Goal: Transaction & Acquisition: Purchase product/service

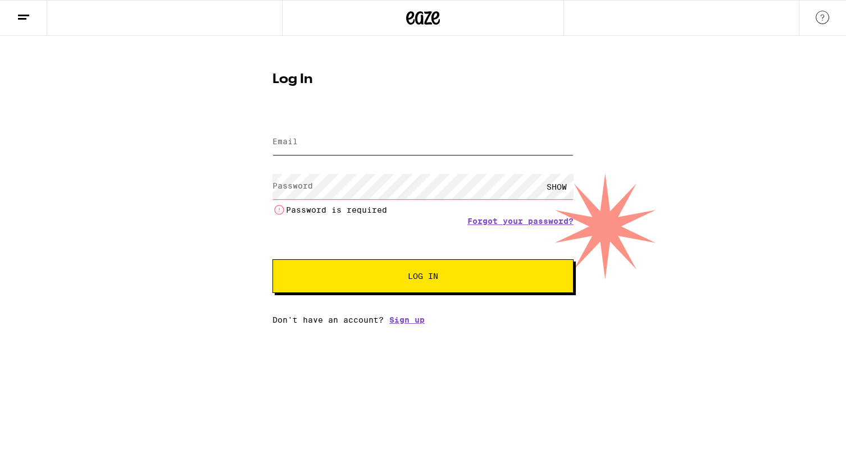
type input "[PERSON_NAME][EMAIL_ADDRESS][DOMAIN_NAME]"
click at [272, 259] on button "Log In" at bounding box center [422, 276] width 301 height 34
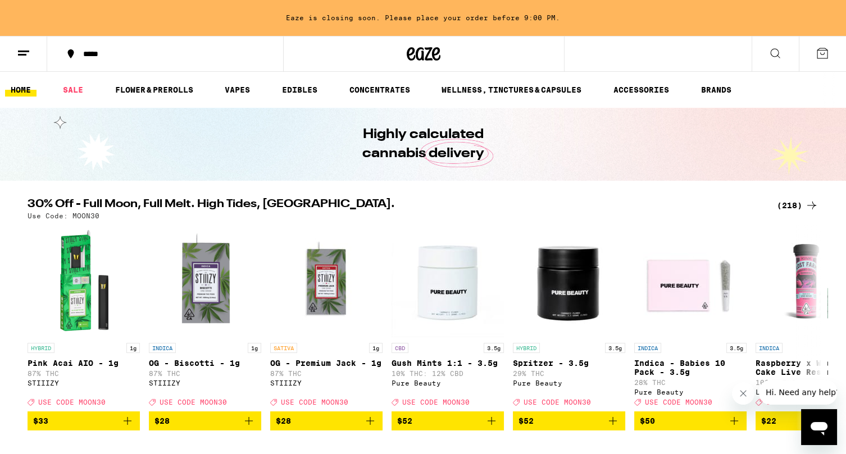
click at [383, 88] on link "CONCENTRATES" at bounding box center [380, 89] width 72 height 13
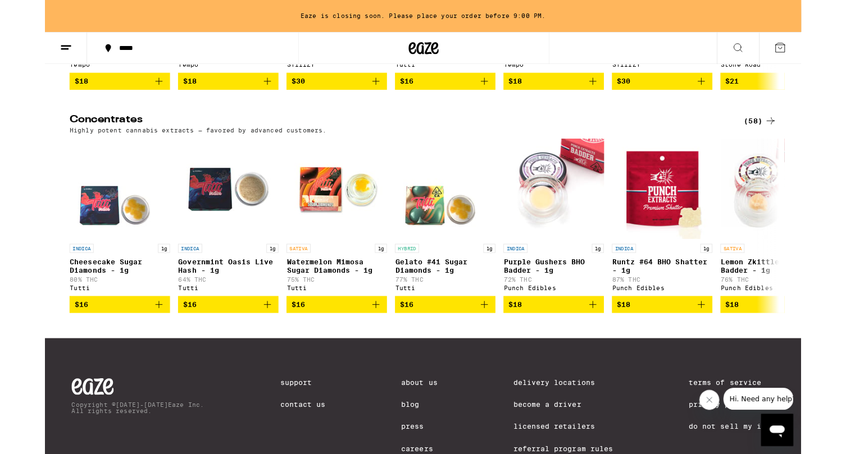
scroll to position [314, 0]
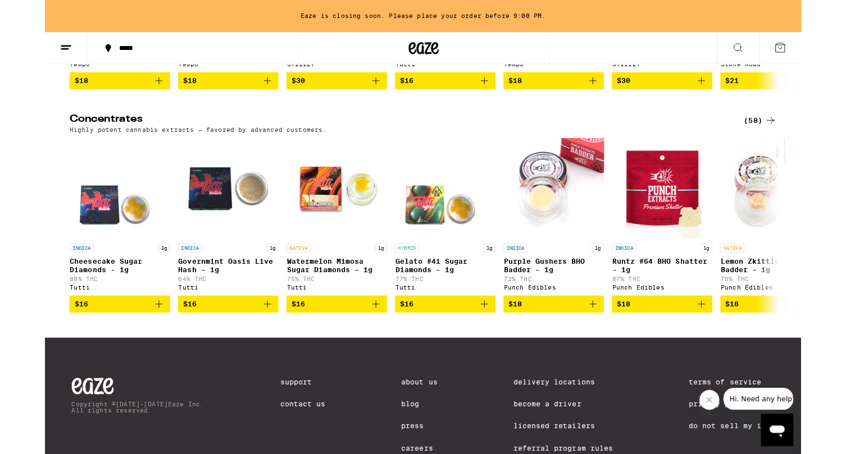
click at [795, 134] on div "(58)" at bounding box center [800, 134] width 37 height 13
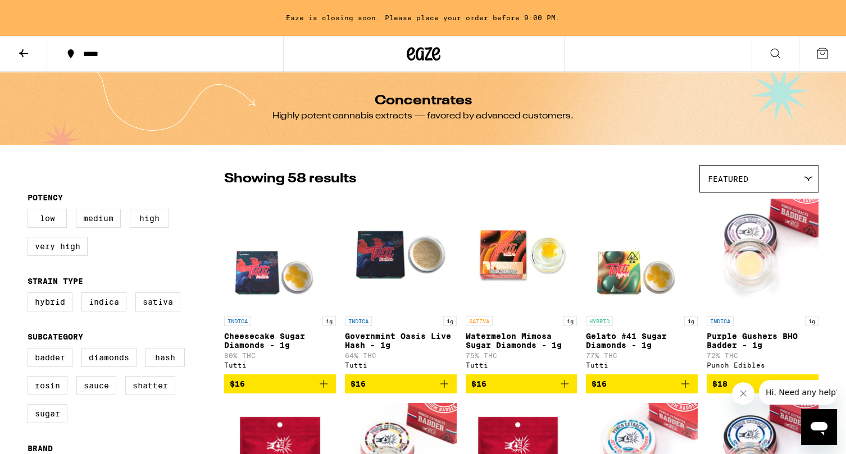
click at [777, 176] on div "Featured" at bounding box center [759, 179] width 118 height 26
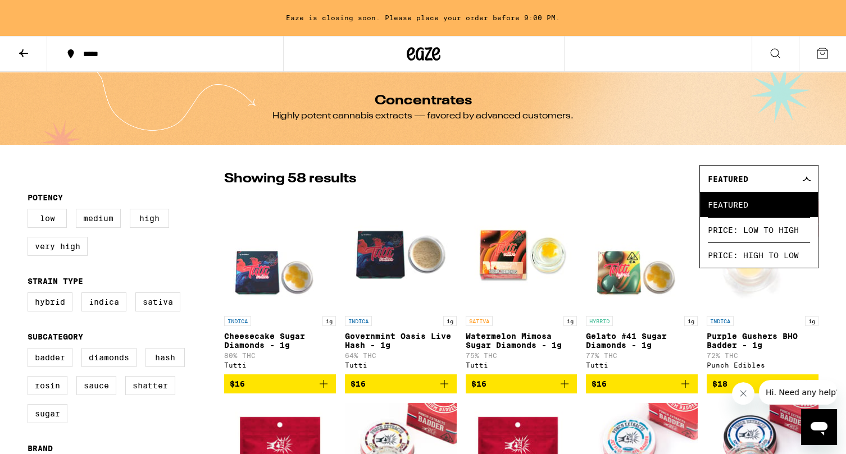
click at [782, 168] on div "Featured" at bounding box center [759, 179] width 118 height 26
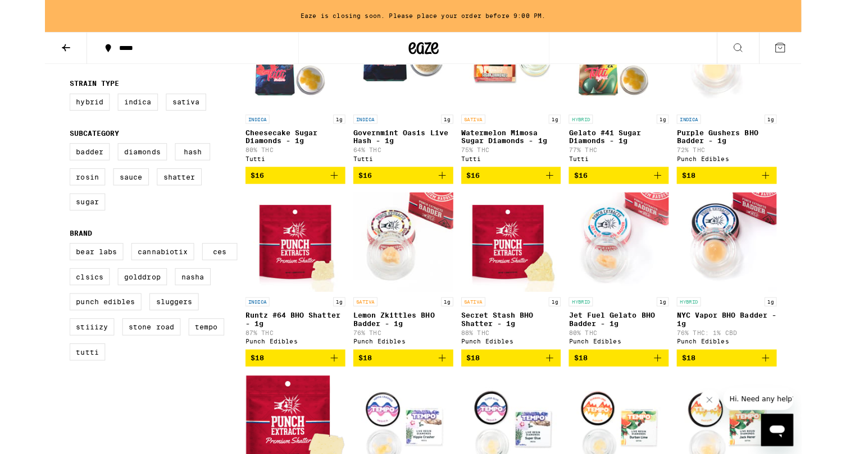
scroll to position [189, 0]
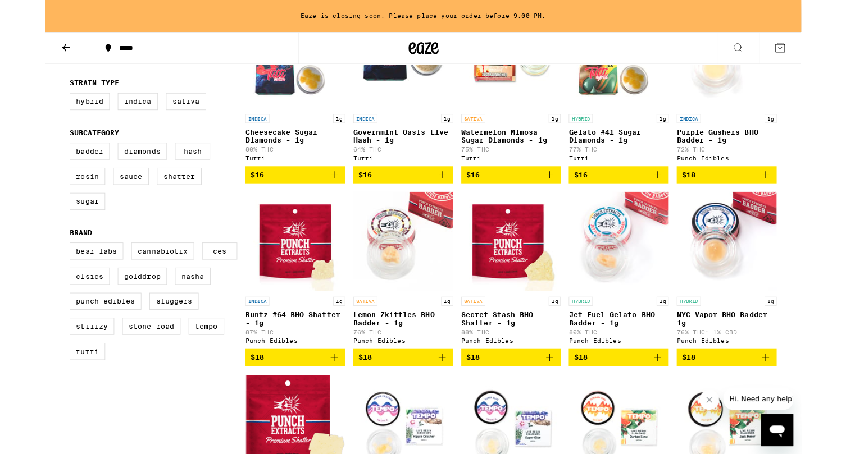
click at [324, 194] on icon "Add to bag" at bounding box center [323, 195] width 13 height 13
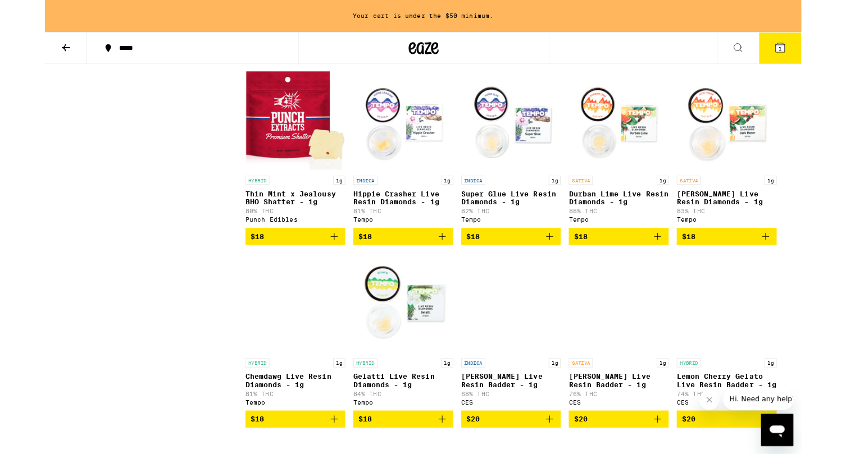
scroll to position [529, 0]
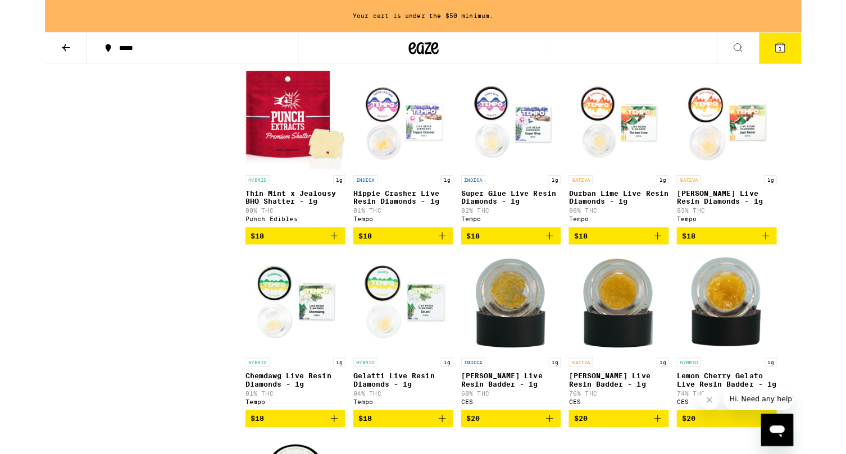
click at [688, 271] on icon "Add to bag" at bounding box center [684, 263] width 13 height 13
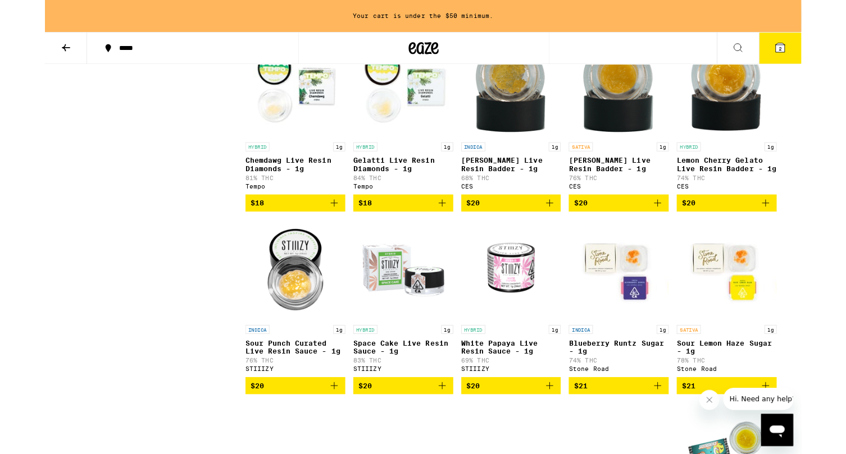
scroll to position [772, 0]
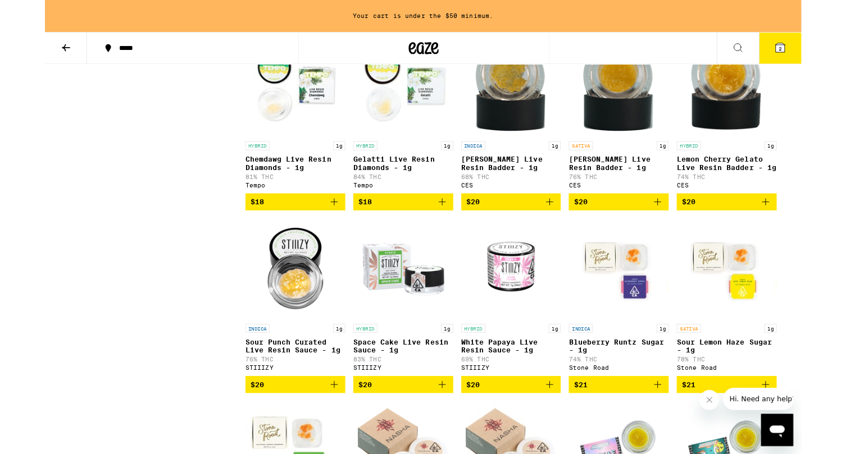
click at [450, 232] on icon "Add to bag" at bounding box center [443, 225] width 13 height 13
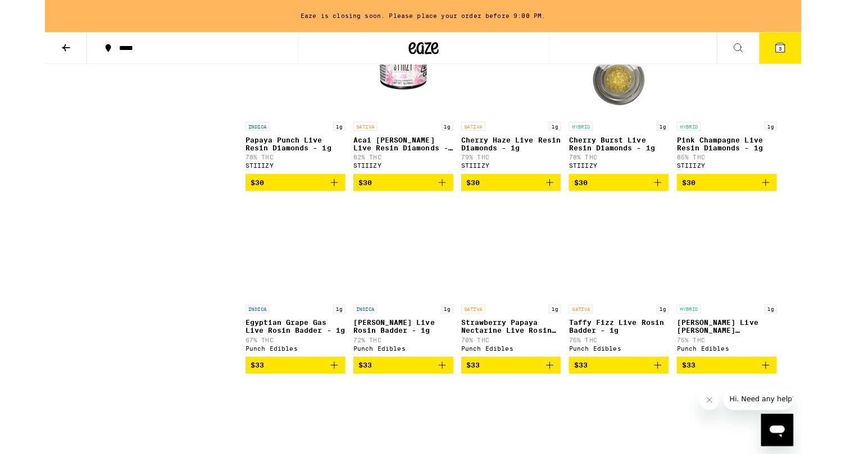
scroll to position [2020, 0]
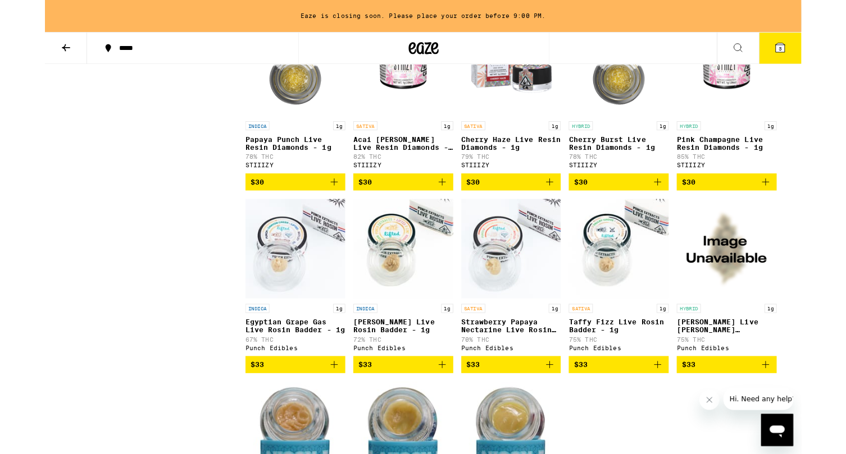
click at [814, 213] on button "$30" at bounding box center [762, 203] width 112 height 19
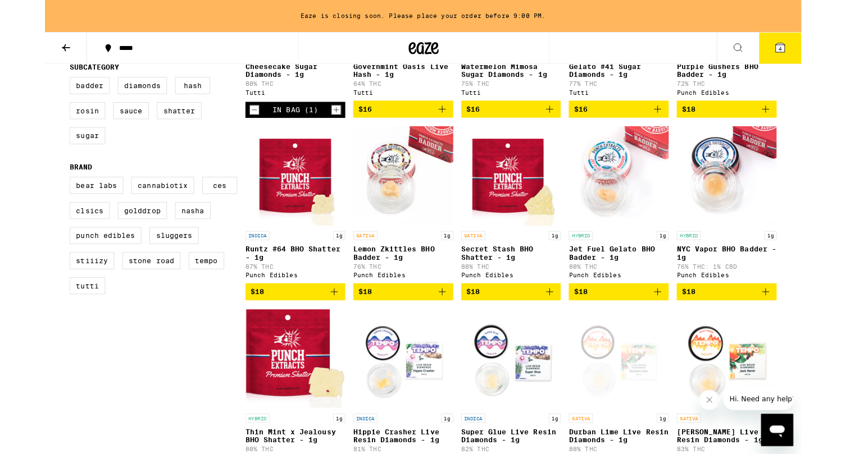
scroll to position [263, 0]
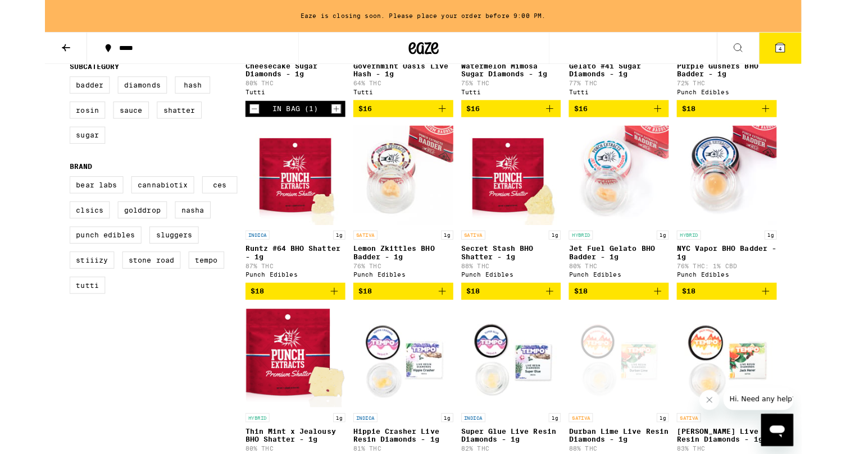
click at [686, 332] on icon "Add to bag" at bounding box center [684, 325] width 13 height 13
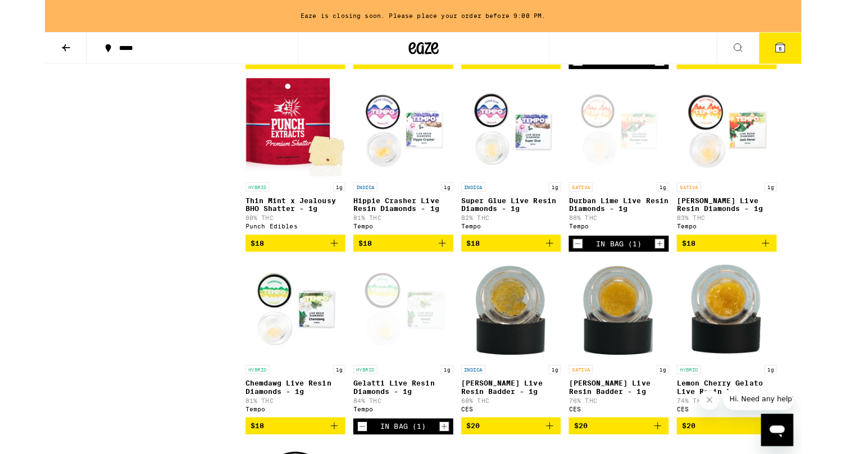
scroll to position [520, 0]
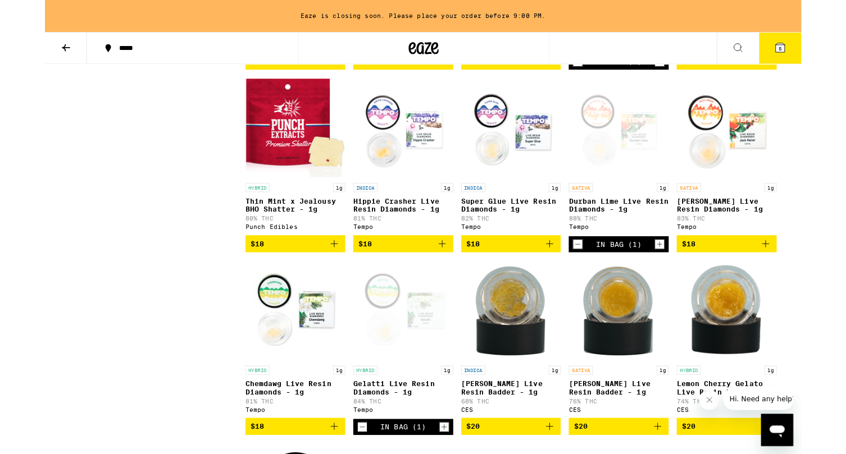
click at [445, 277] on icon "Add to bag" at bounding box center [444, 273] width 8 height 8
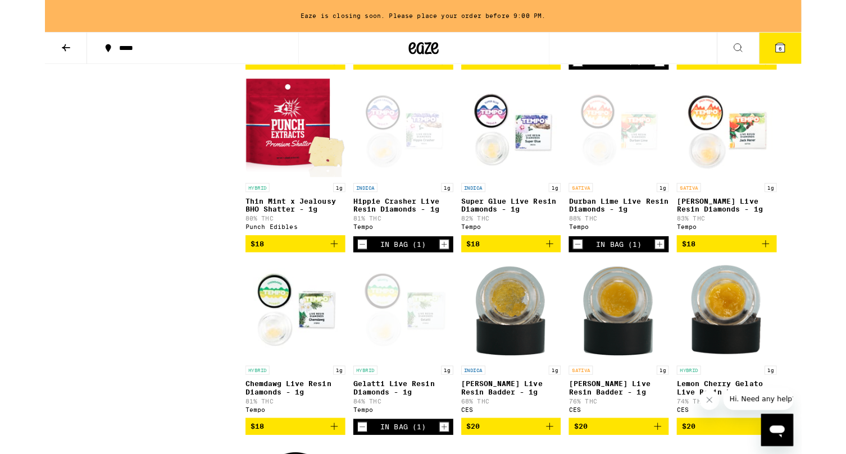
click at [808, 280] on icon "Add to bag" at bounding box center [805, 272] width 13 height 13
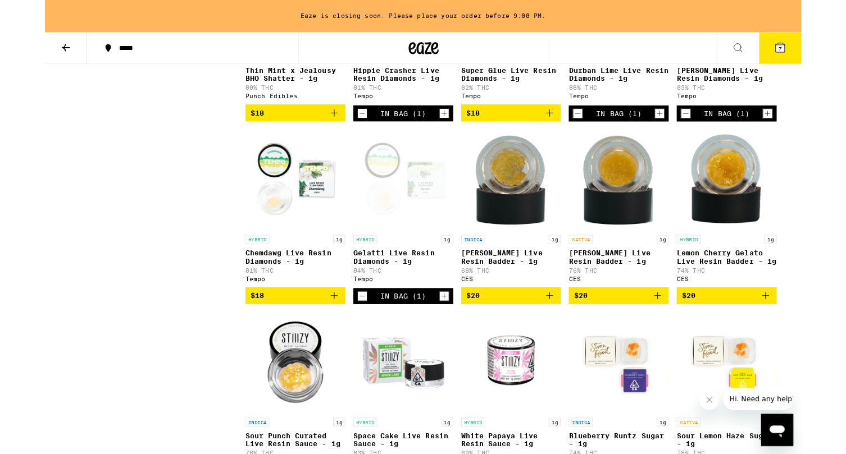
scroll to position [668, 0]
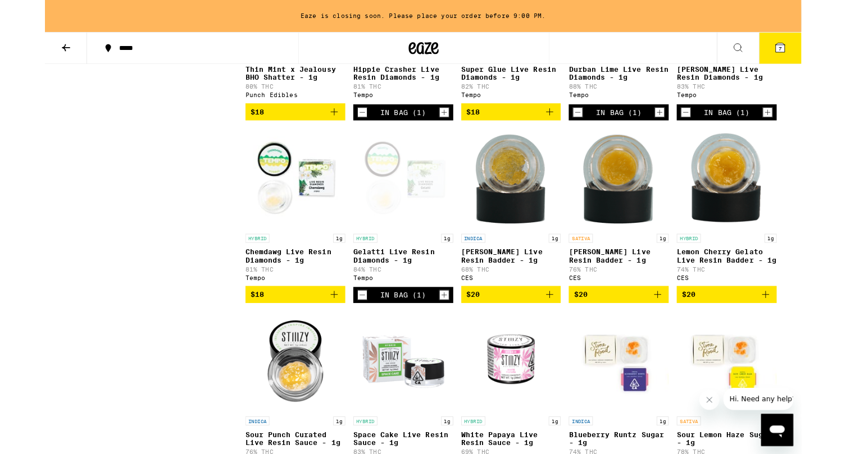
click at [325, 336] on icon "Add to bag" at bounding box center [323, 329] width 13 height 13
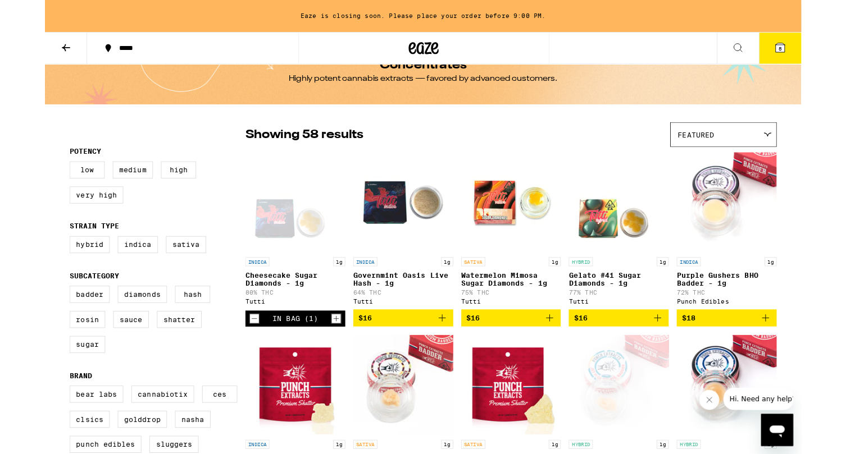
scroll to position [0, 0]
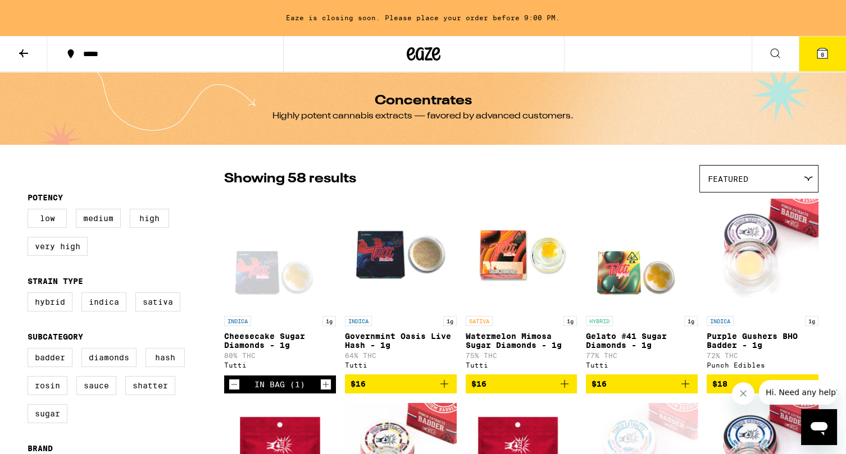
click at [24, 55] on icon at bounding box center [23, 53] width 13 height 13
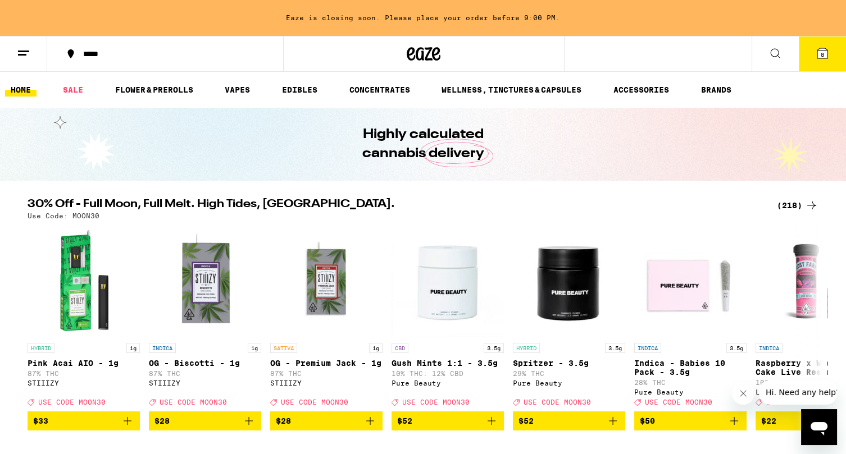
click at [170, 90] on link "FLOWER & PREROLLS" at bounding box center [154, 89] width 89 height 13
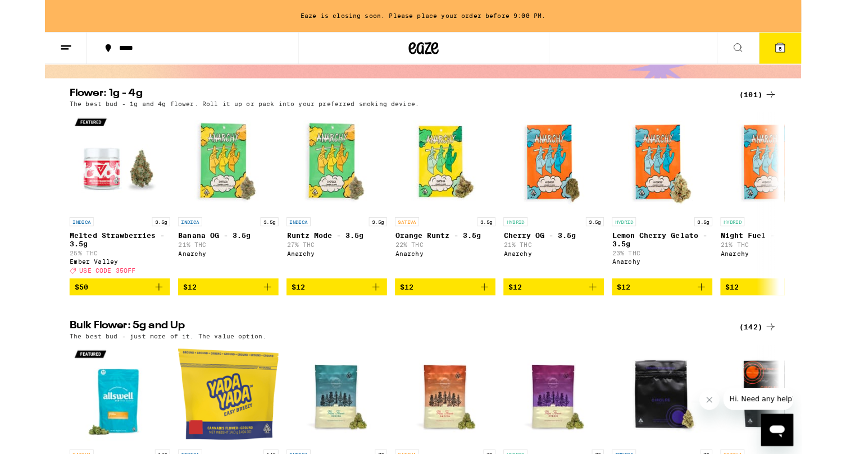
scroll to position [89, 0]
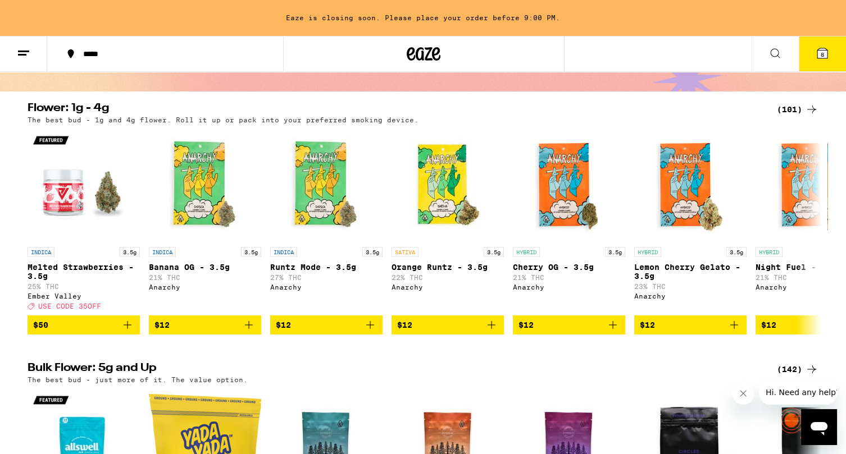
click at [791, 109] on div "(101)" at bounding box center [798, 109] width 42 height 13
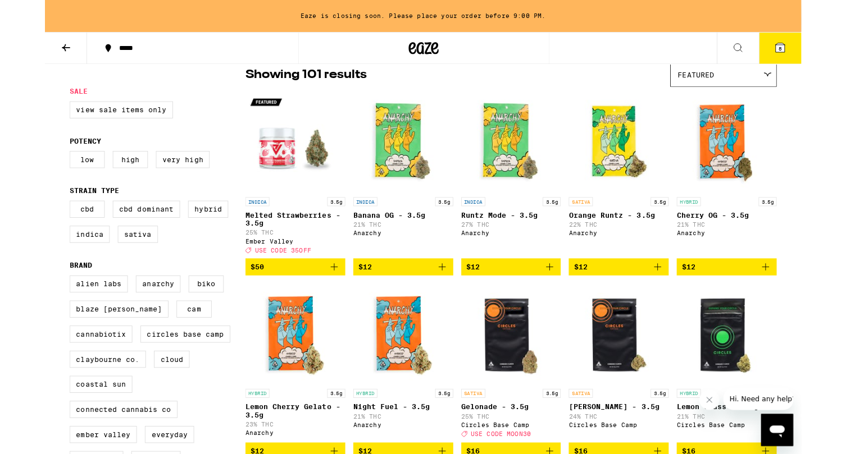
scroll to position [95, 0]
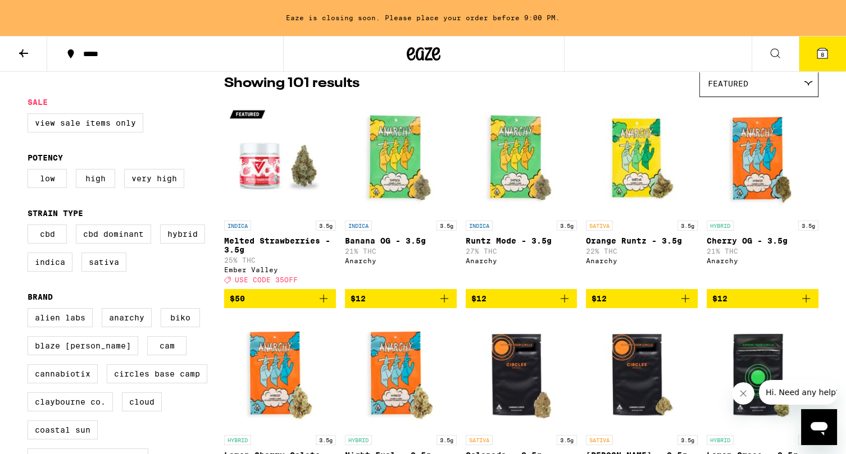
click at [773, 94] on div "Featured" at bounding box center [759, 83] width 118 height 26
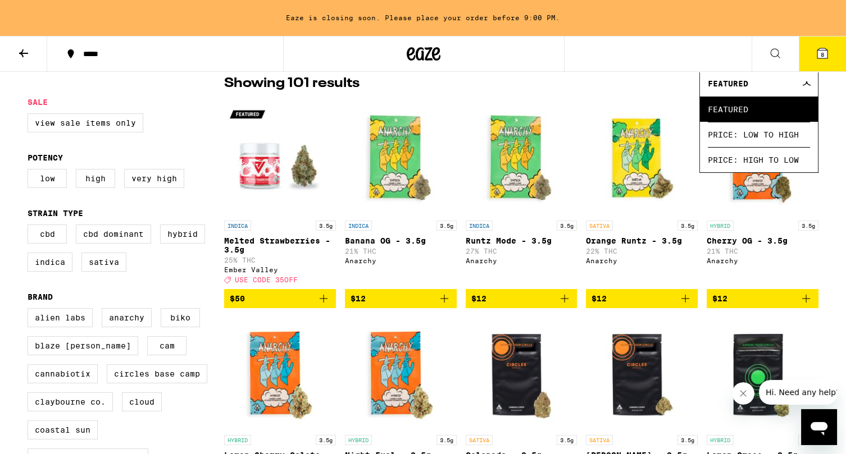
click at [815, 226] on p "3.5g" at bounding box center [808, 226] width 20 height 10
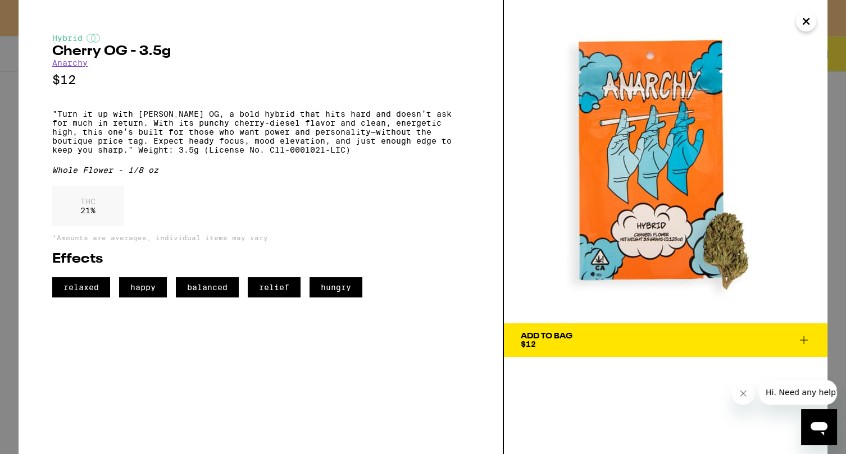
click at [819, 274] on img at bounding box center [665, 161] width 323 height 323
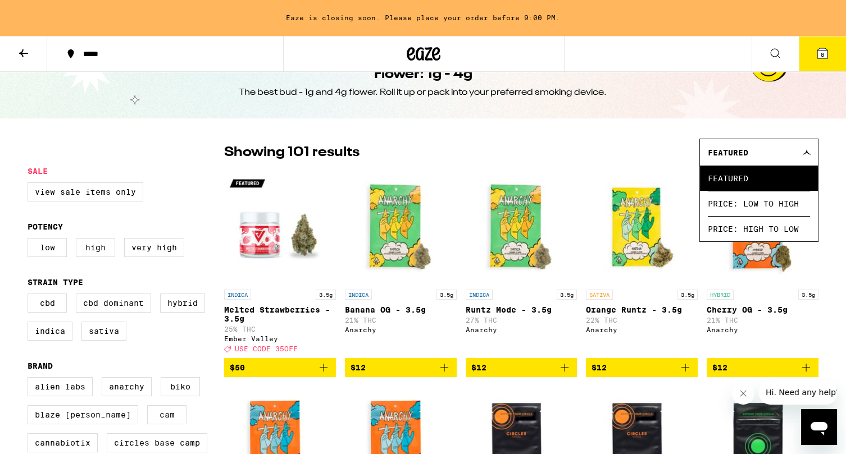
scroll to position [23, 0]
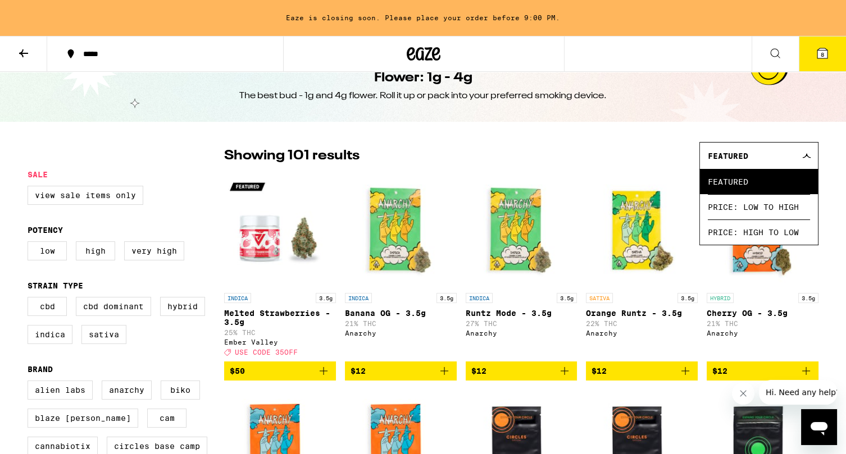
click at [808, 156] on icon at bounding box center [806, 155] width 9 height 5
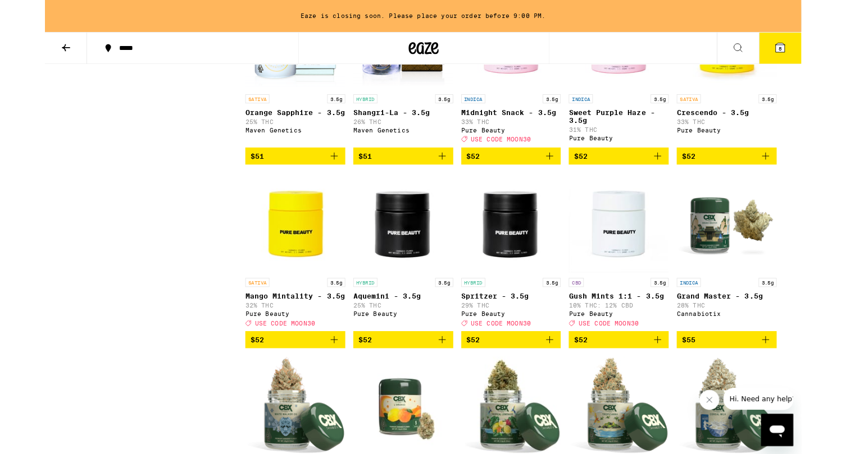
scroll to position [3259, 0]
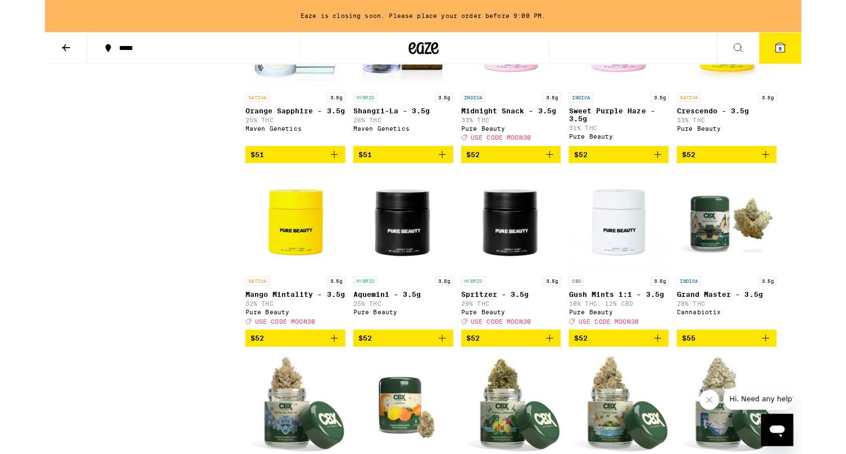
click at [810, 180] on icon "Add to bag" at bounding box center [805, 172] width 13 height 13
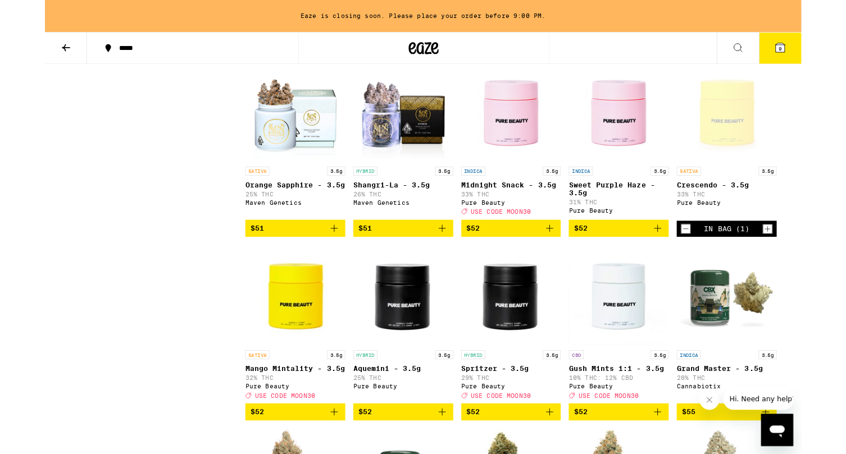
scroll to position [3174, 0]
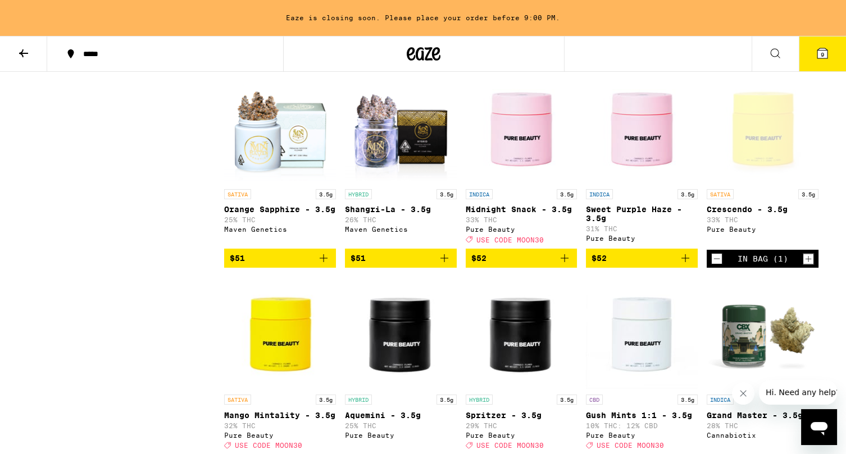
click at [566, 265] on icon "Add to bag" at bounding box center [564, 258] width 13 height 13
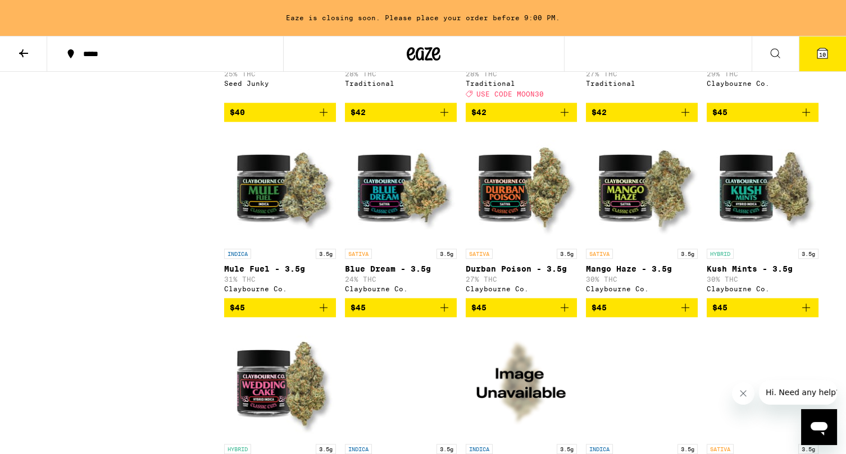
scroll to position [1919, 0]
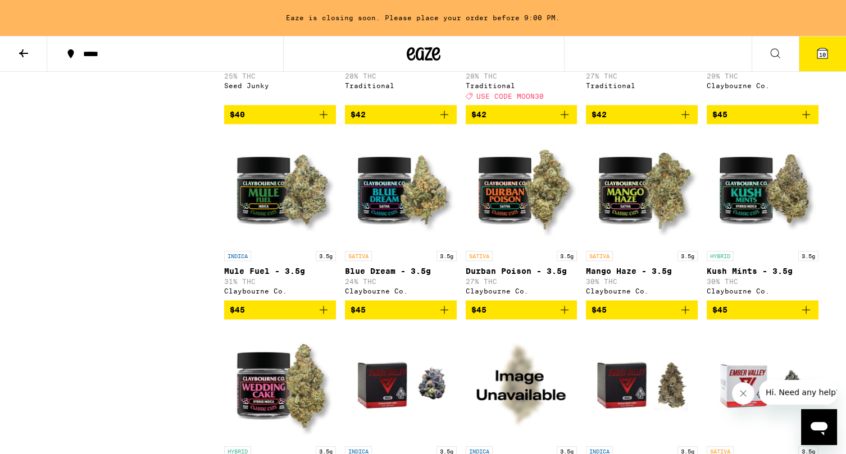
click at [568, 317] on icon "Add to bag" at bounding box center [564, 309] width 13 height 13
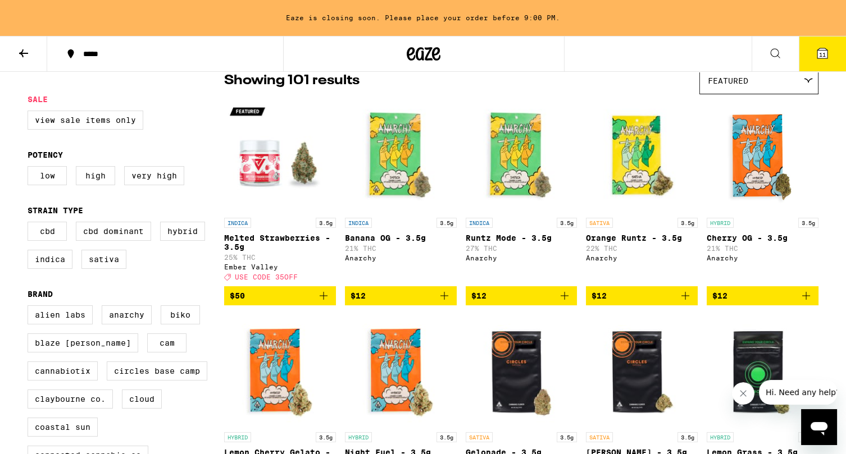
scroll to position [0, 0]
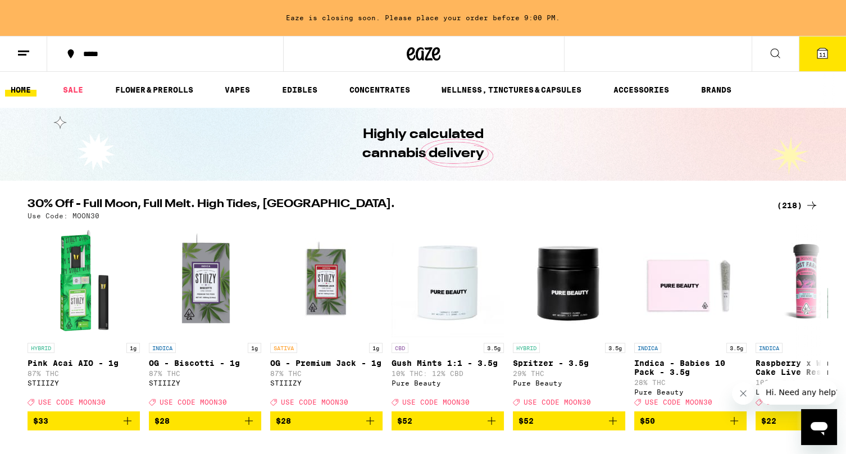
click at [828, 49] on icon at bounding box center [821, 53] width 13 height 13
click at [821, 57] on span "11" at bounding box center [822, 54] width 7 height 7
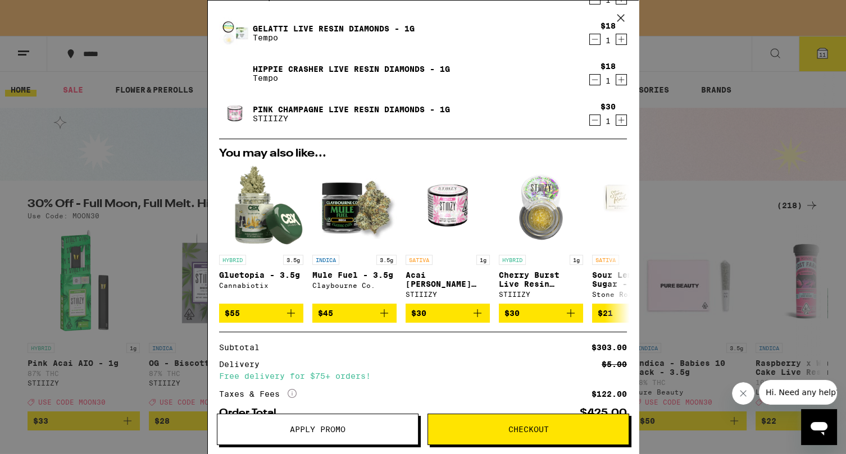
scroll to position [452, 0]
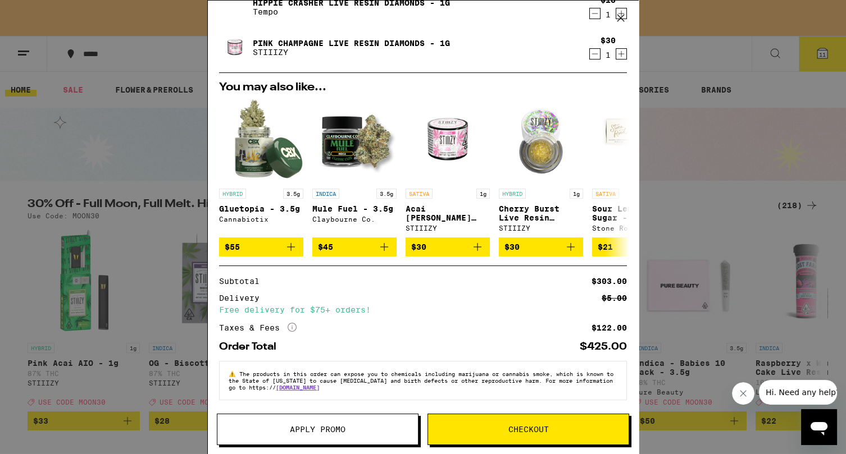
click at [376, 426] on span "Apply Promo" at bounding box center [317, 430] width 200 height 8
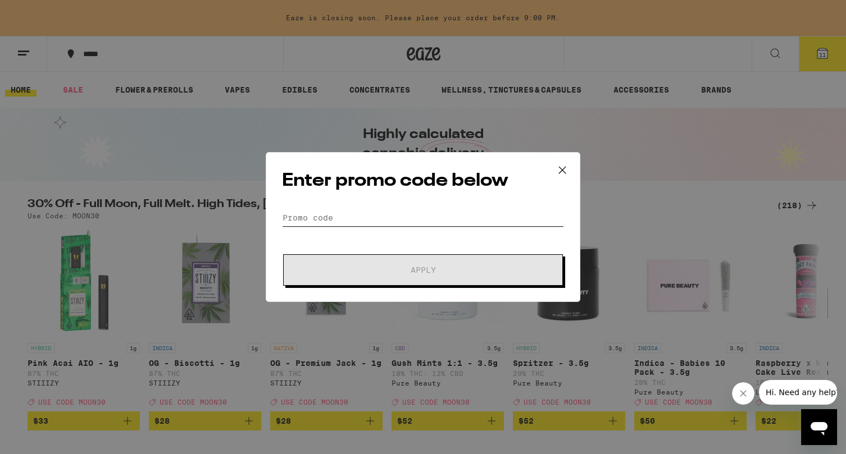
click at [482, 214] on input "Promo Code" at bounding box center [423, 217] width 282 height 17
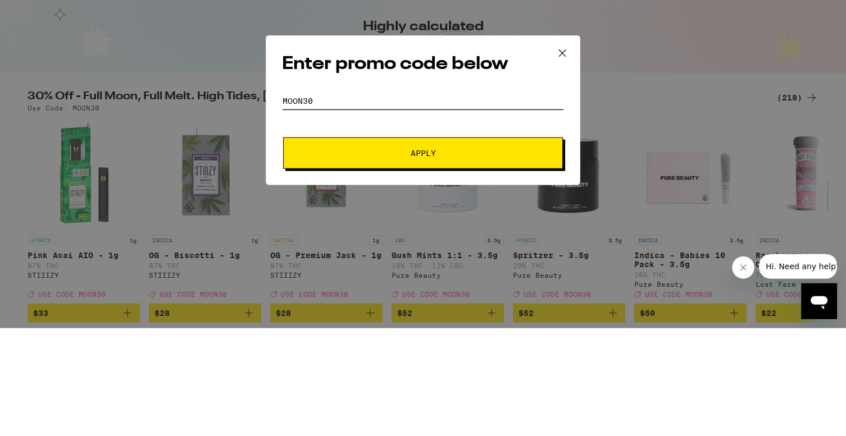
type input "Moon30"
click at [522, 253] on button "Apply" at bounding box center [423, 260] width 280 height 31
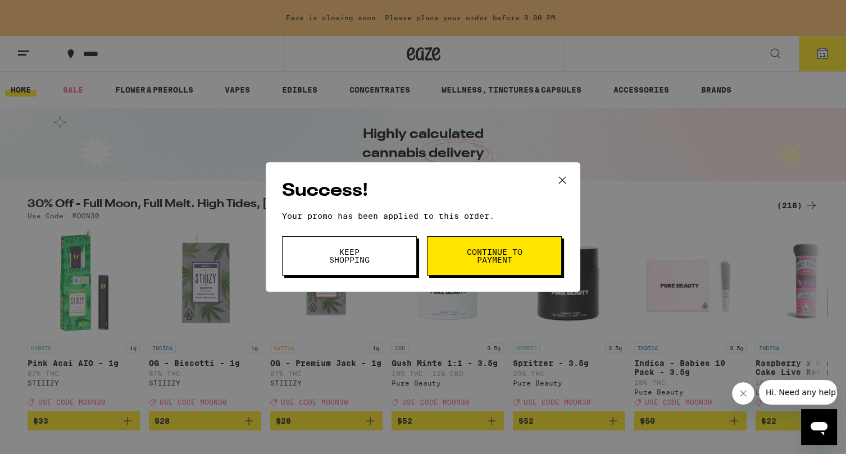
click at [512, 254] on span "Continue to payment" at bounding box center [494, 256] width 57 height 16
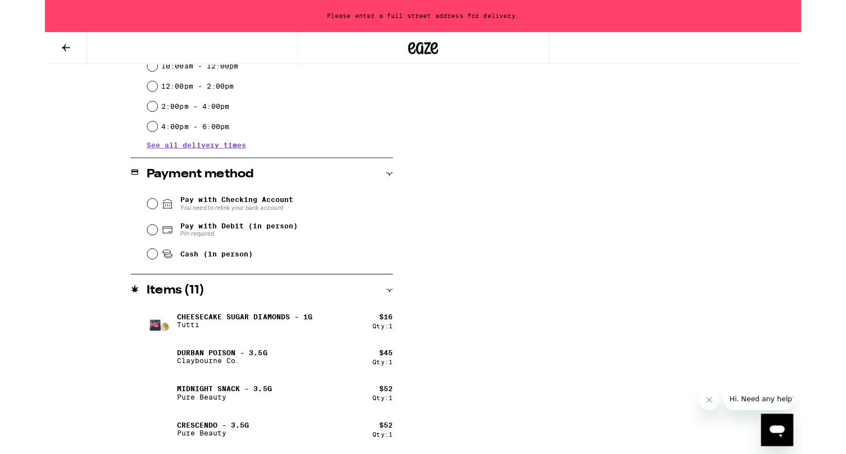
scroll to position [379, 0]
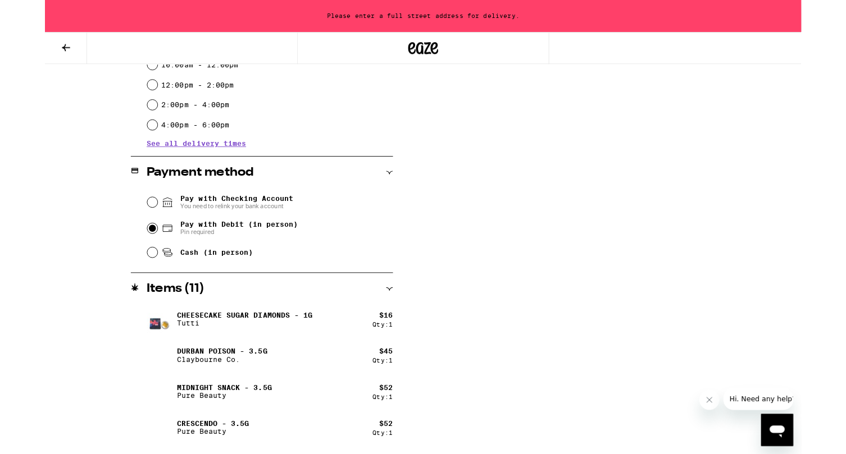
click at [121, 256] on input "Pay with Debit (in person) Pin required" at bounding box center [120, 255] width 11 height 11
radio input "true"
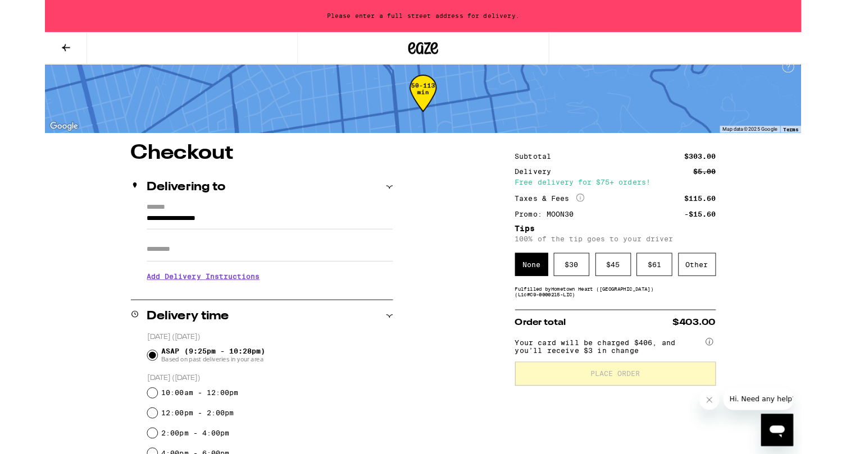
scroll to position [0, 0]
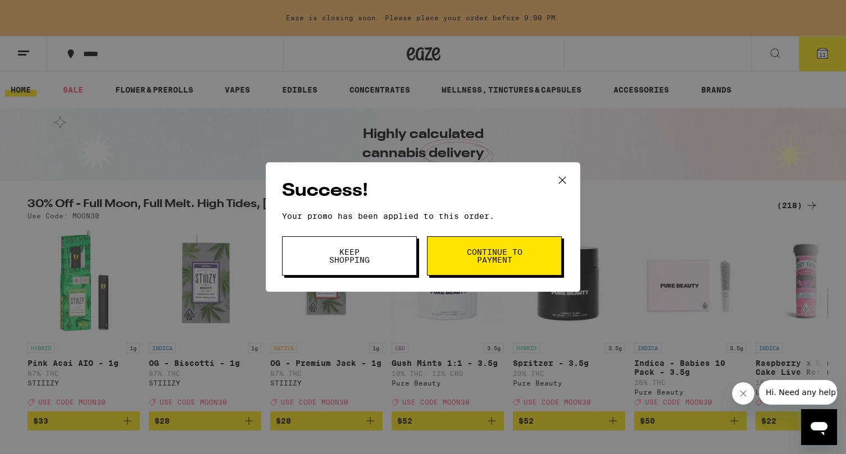
click at [565, 180] on icon at bounding box center [562, 180] width 17 height 17
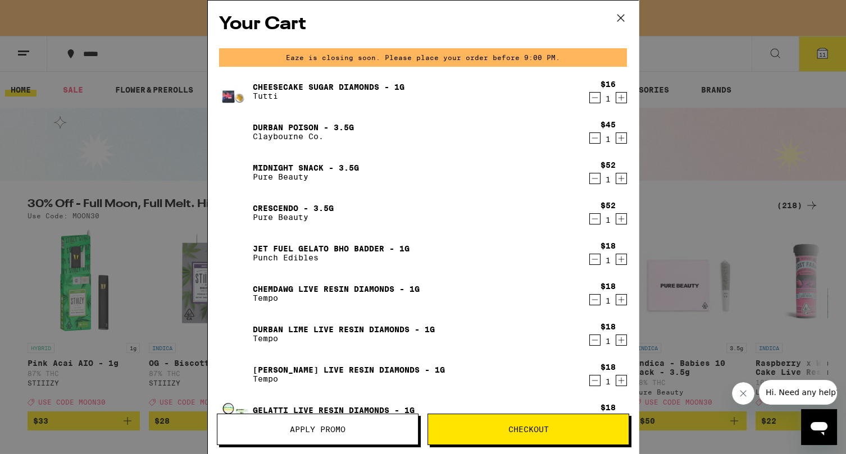
click at [625, 19] on icon at bounding box center [620, 18] width 17 height 17
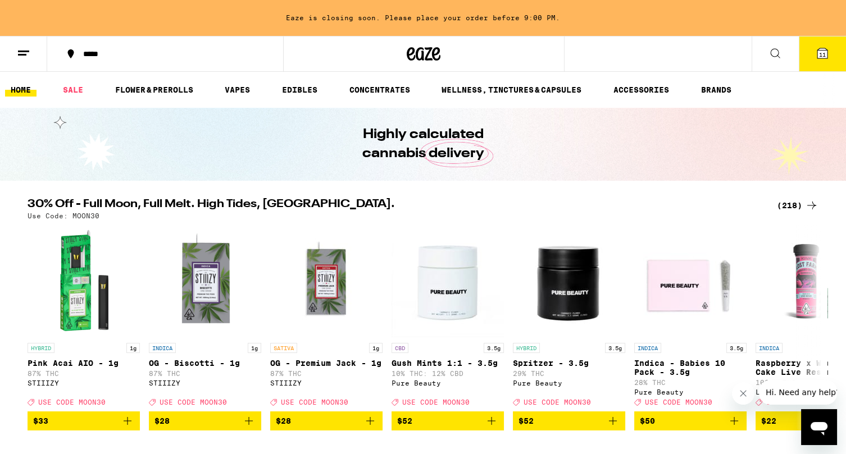
click at [34, 46] on button at bounding box center [23, 54] width 47 height 35
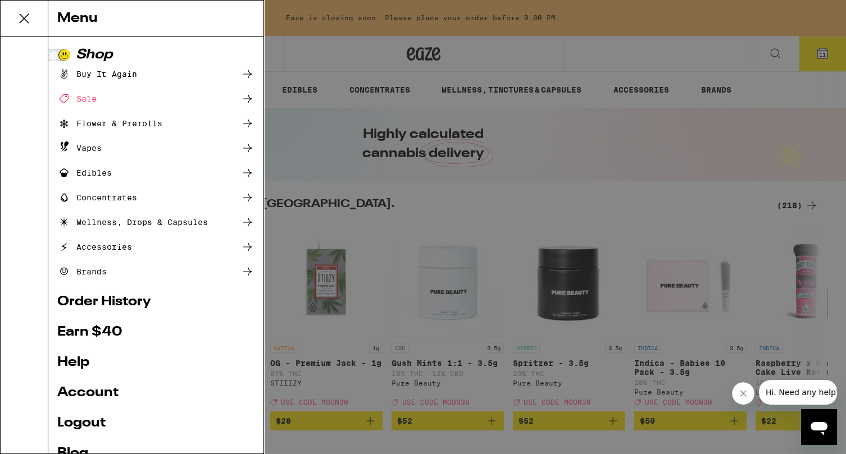
click at [159, 389] on link "Account" at bounding box center [155, 392] width 197 height 13
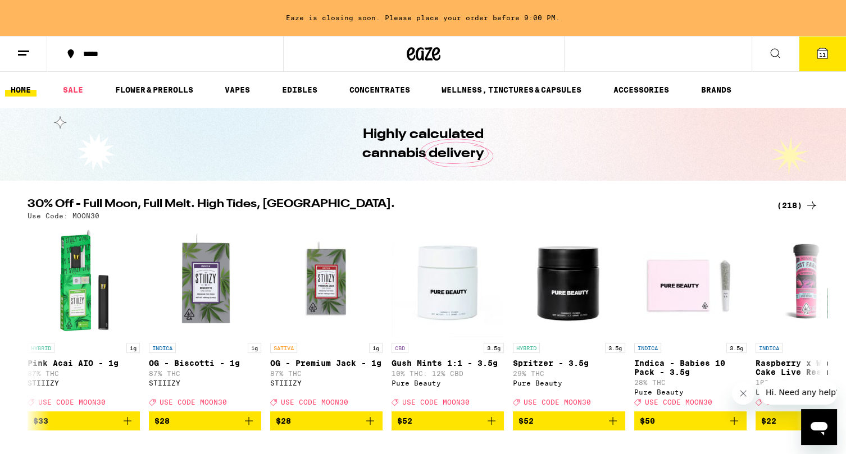
click at [18, 54] on line at bounding box center [22, 54] width 8 height 0
click at [23, 54] on line at bounding box center [22, 54] width 8 height 0
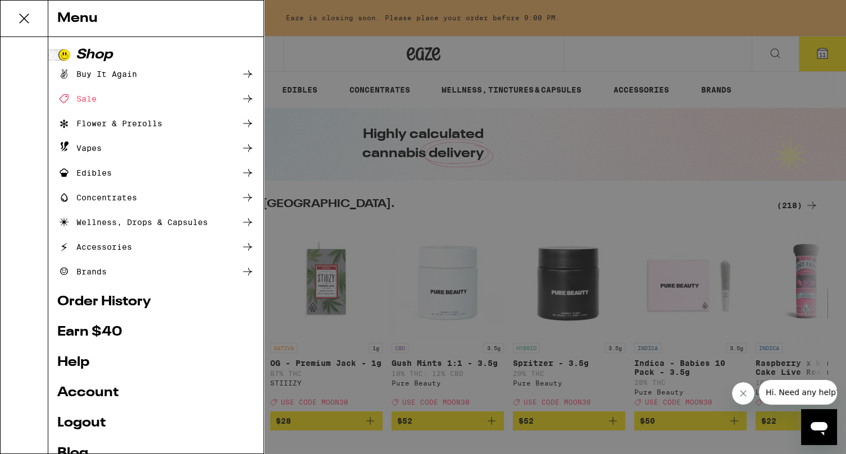
scroll to position [61, 0]
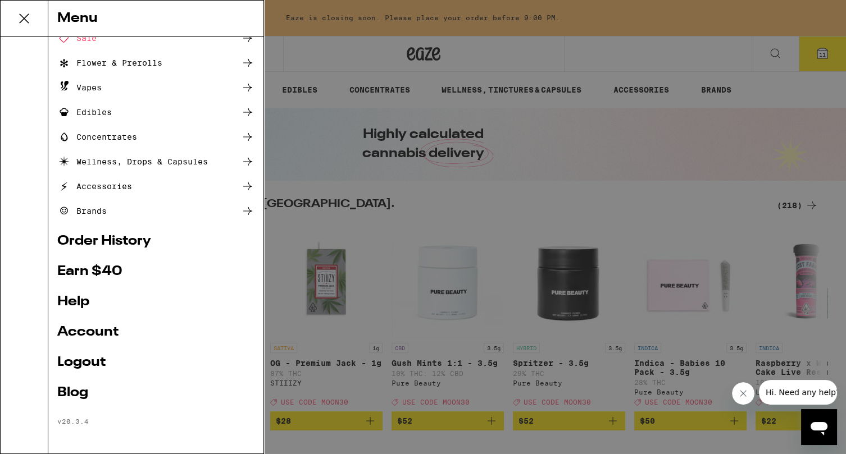
click at [834, 55] on div "Menu Shop Buy It Again Sale Flower & Prerolls Vapes Edibles Concentrates Wellne…" at bounding box center [423, 227] width 846 height 454
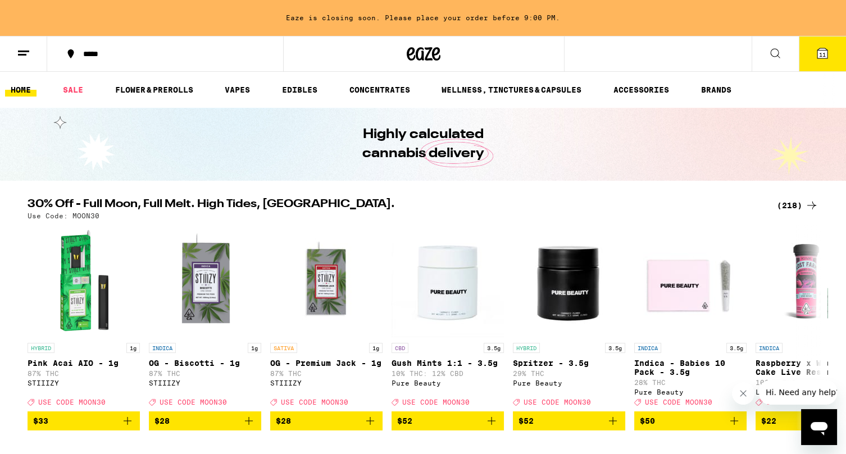
click at [831, 51] on button "11" at bounding box center [822, 54] width 47 height 35
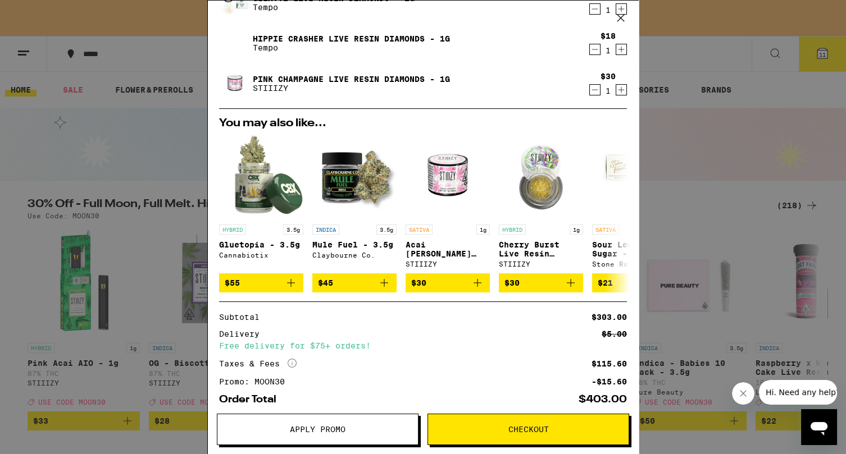
scroll to position [469, 0]
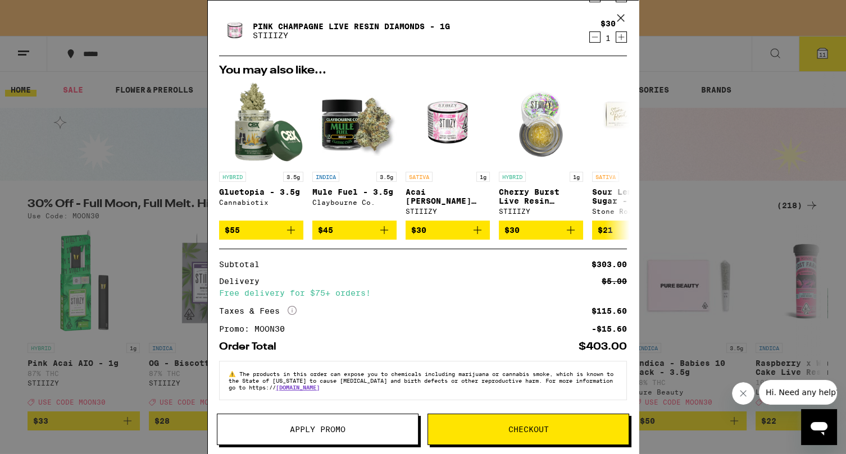
click at [581, 431] on span "Checkout" at bounding box center [528, 430] width 200 height 8
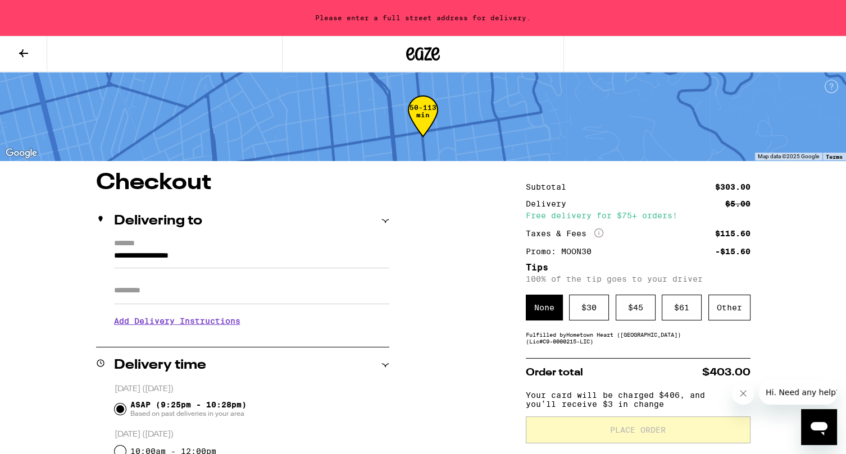
click at [284, 251] on input "**********" at bounding box center [251, 258] width 275 height 19
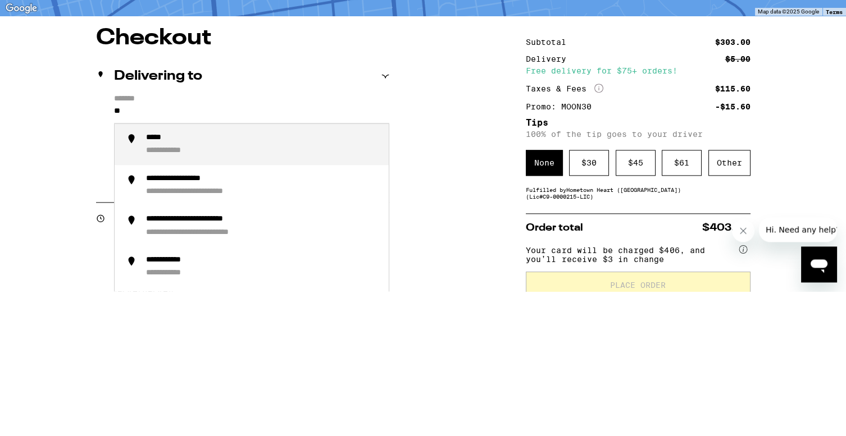
type input "*"
click at [293, 283] on div "**********" at bounding box center [263, 289] width 234 height 23
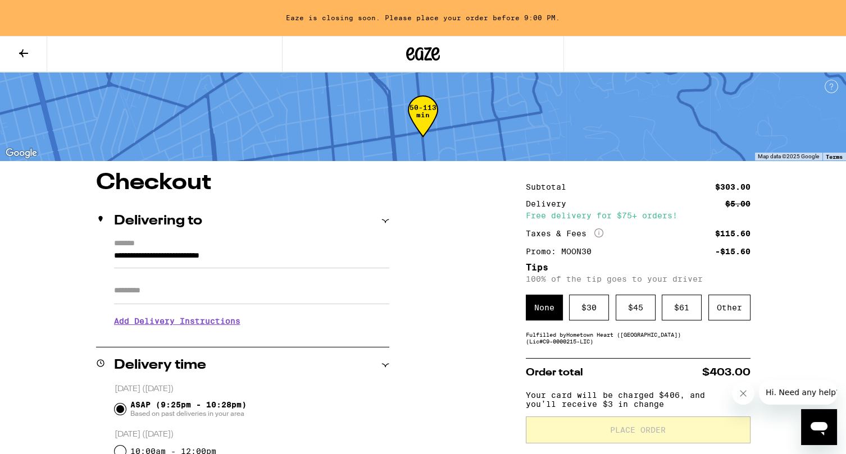
type input "**********"
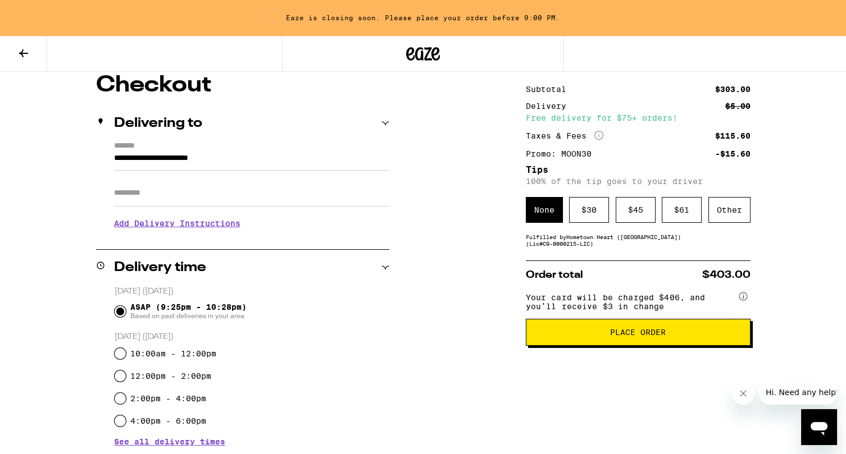
scroll to position [115, 0]
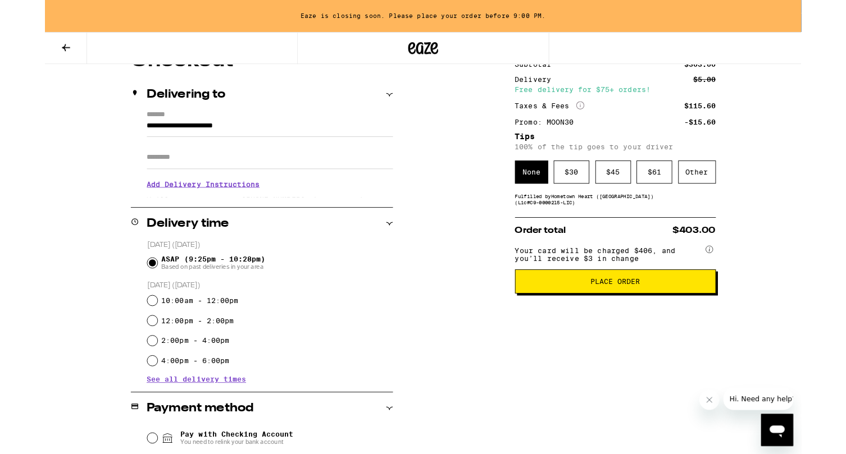
click at [224, 203] on h3 "Add Delivery Instructions" at bounding box center [251, 206] width 275 height 26
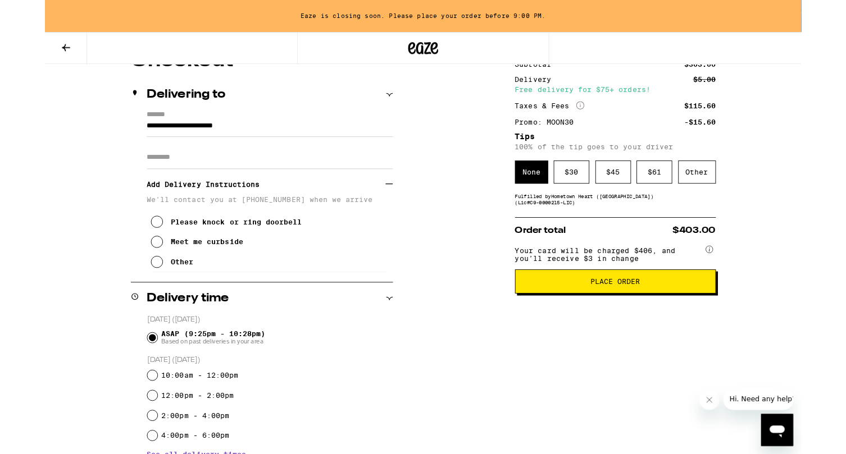
click at [126, 249] on icon at bounding box center [124, 247] width 13 height 13
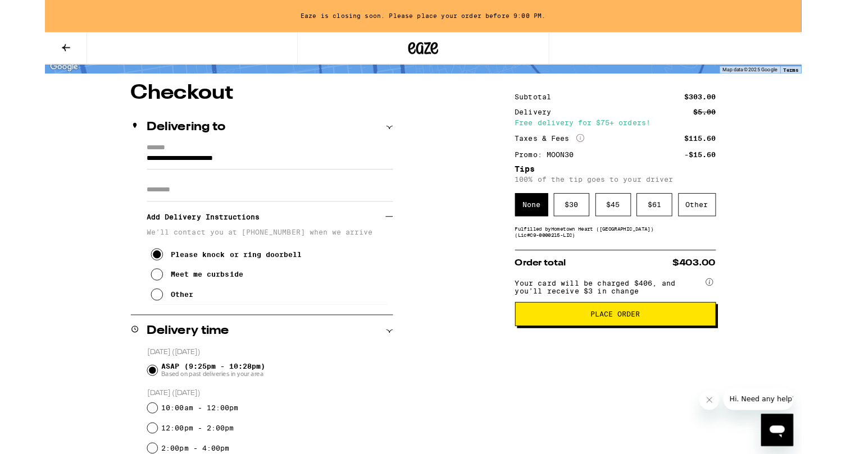
scroll to position [79, 0]
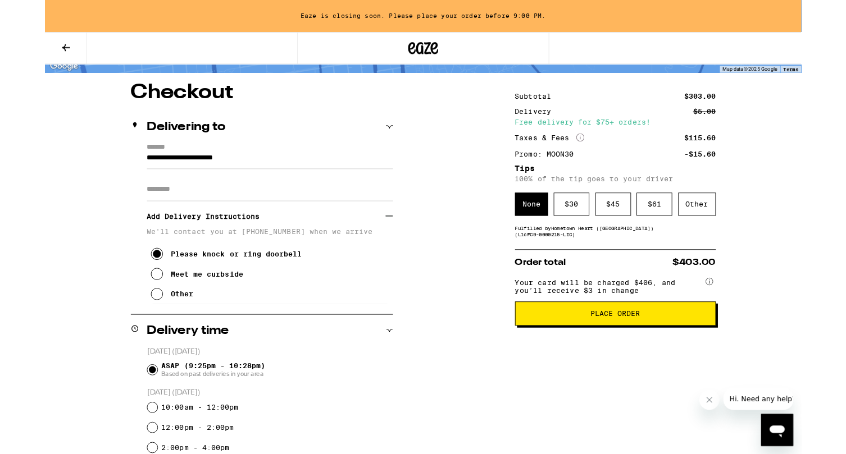
click at [726, 355] on span "Place Order" at bounding box center [638, 351] width 206 height 8
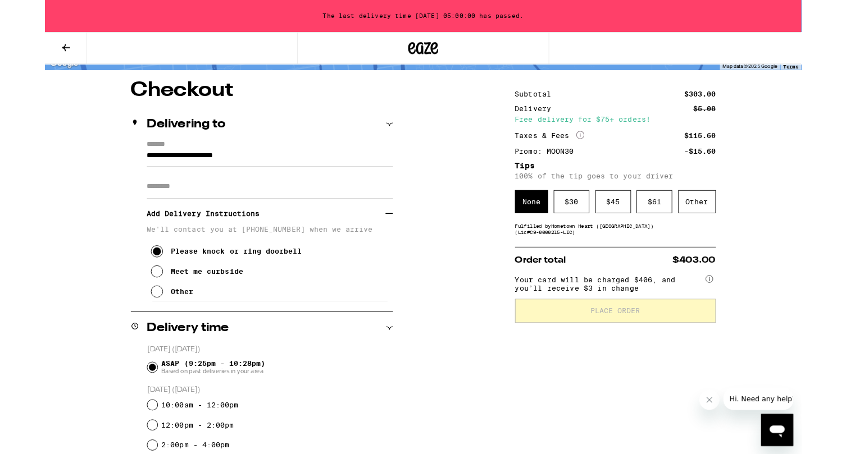
scroll to position [0, 0]
